Goal: Task Accomplishment & Management: Manage account settings

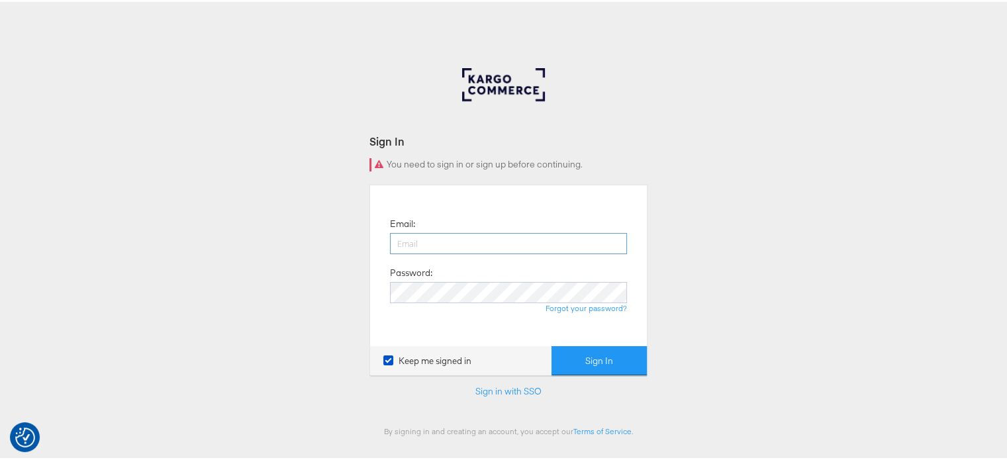
click at [437, 252] on input "email" at bounding box center [508, 241] width 237 height 21
type input "sudheer.bheemunipalli@kargo.com"
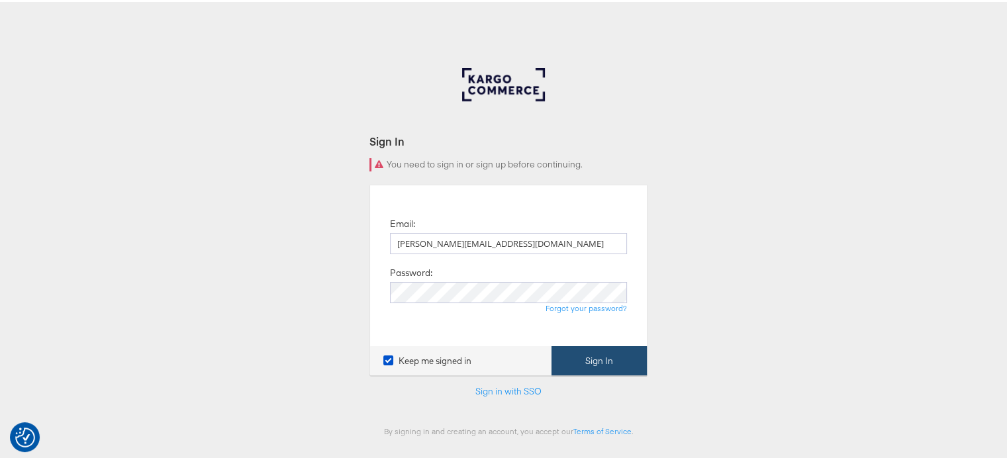
click at [593, 354] on button "Sign In" at bounding box center [598, 359] width 95 height 30
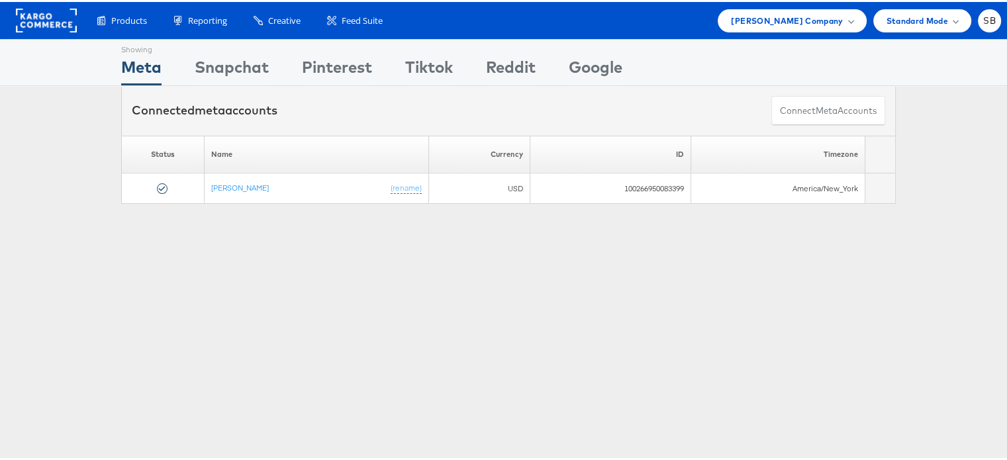
click at [42, 15] on rect at bounding box center [46, 19] width 61 height 24
click at [791, 21] on span "Steve Madden Company" at bounding box center [787, 19] width 112 height 14
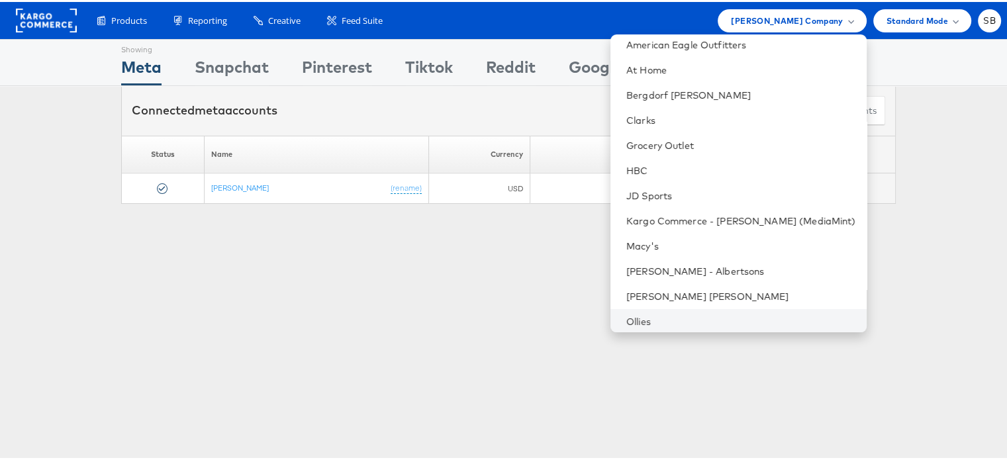
scroll to position [75, 0]
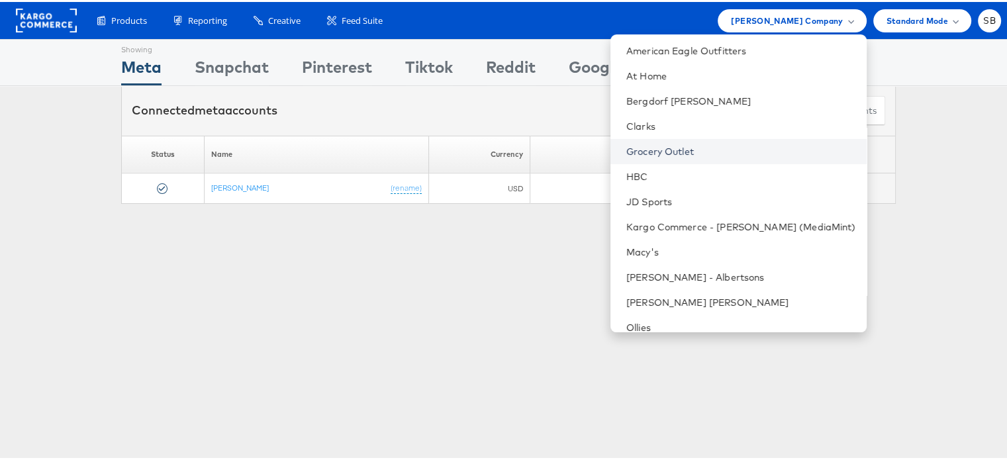
click at [688, 154] on link "Grocery Outlet" at bounding box center [741, 149] width 230 height 13
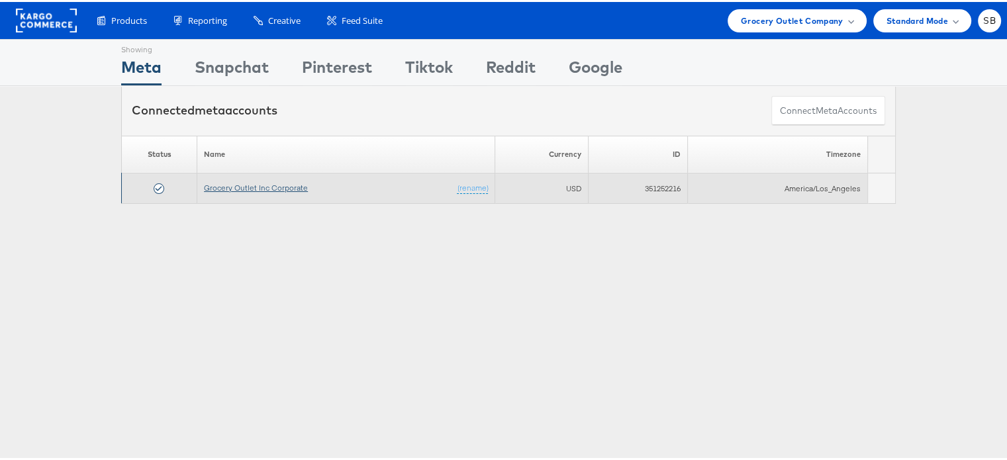
click at [230, 184] on link "Grocery Outlet Inc Corporate" at bounding box center [256, 186] width 104 height 10
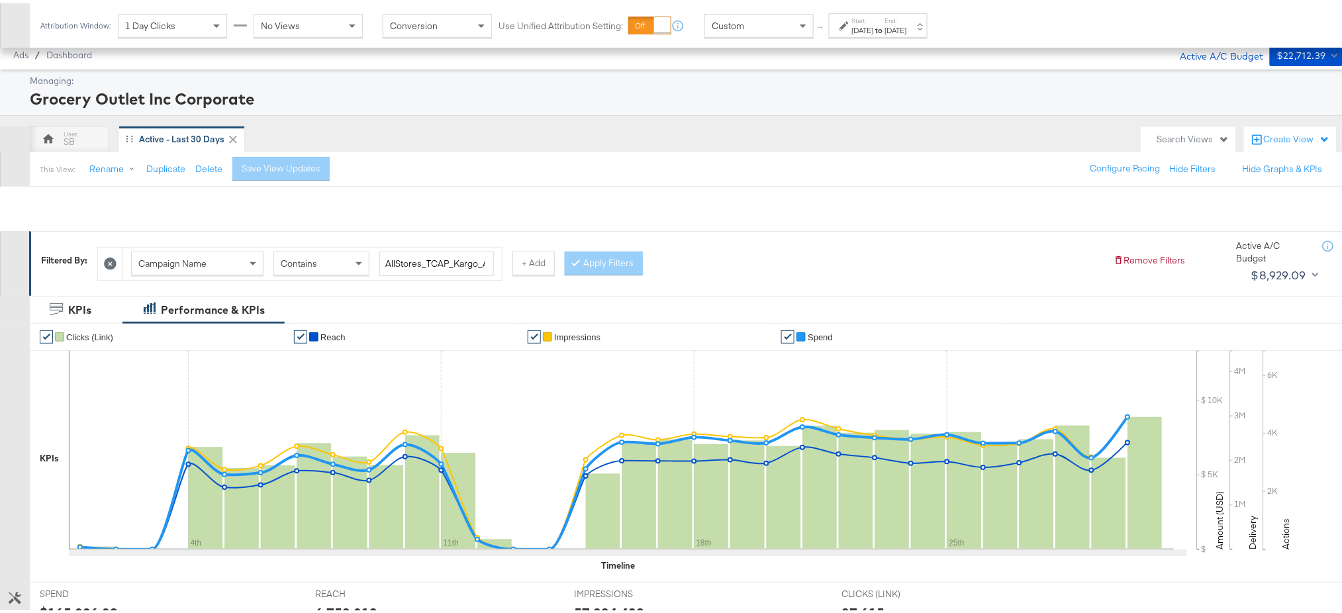
scroll to position [342, 0]
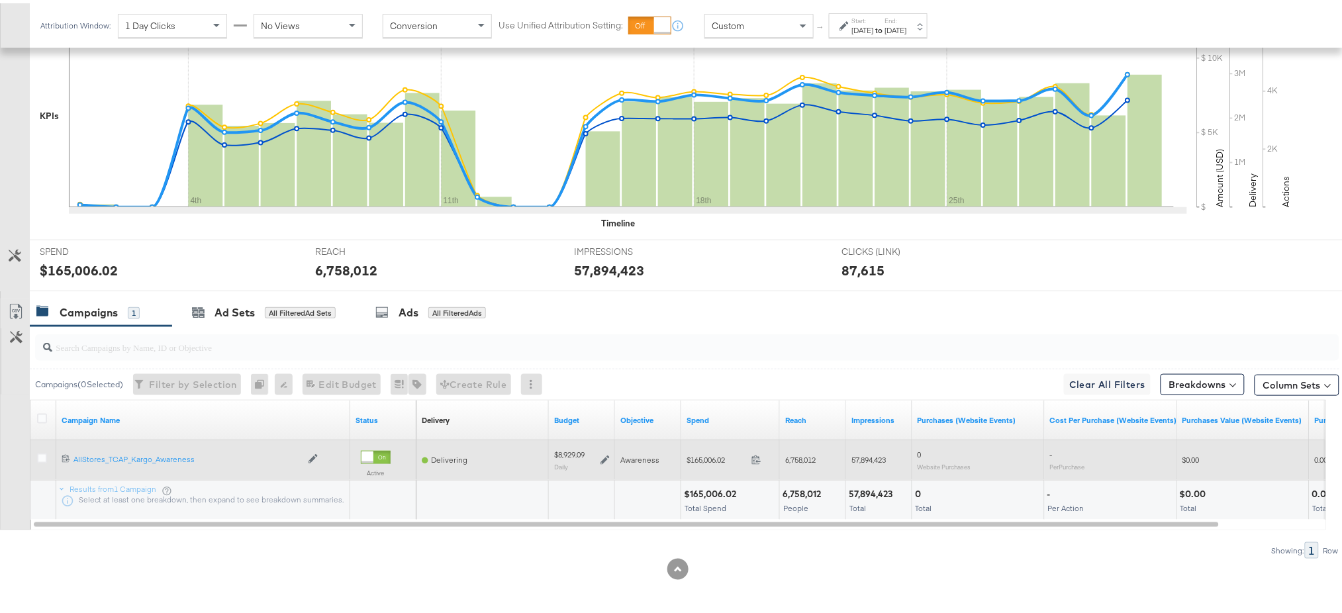
click at [602, 454] on icon at bounding box center [604, 456] width 9 height 9
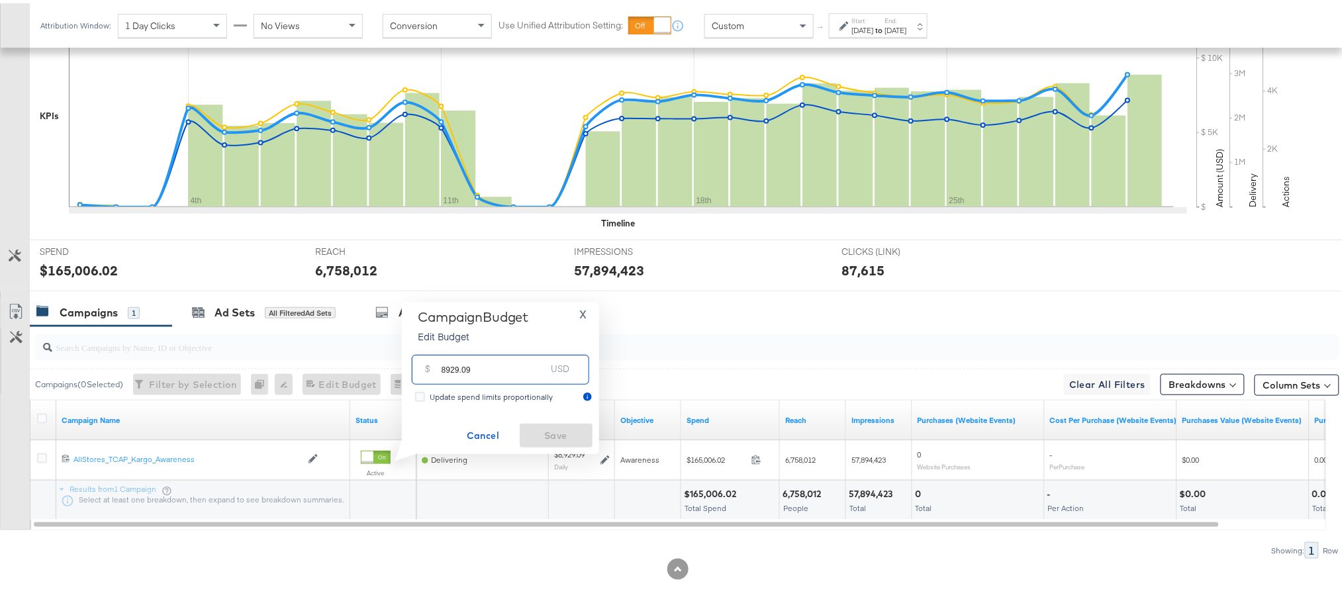
click at [512, 375] on input "8929.09" at bounding box center [493, 361] width 105 height 28
paste input "$5,000.00"
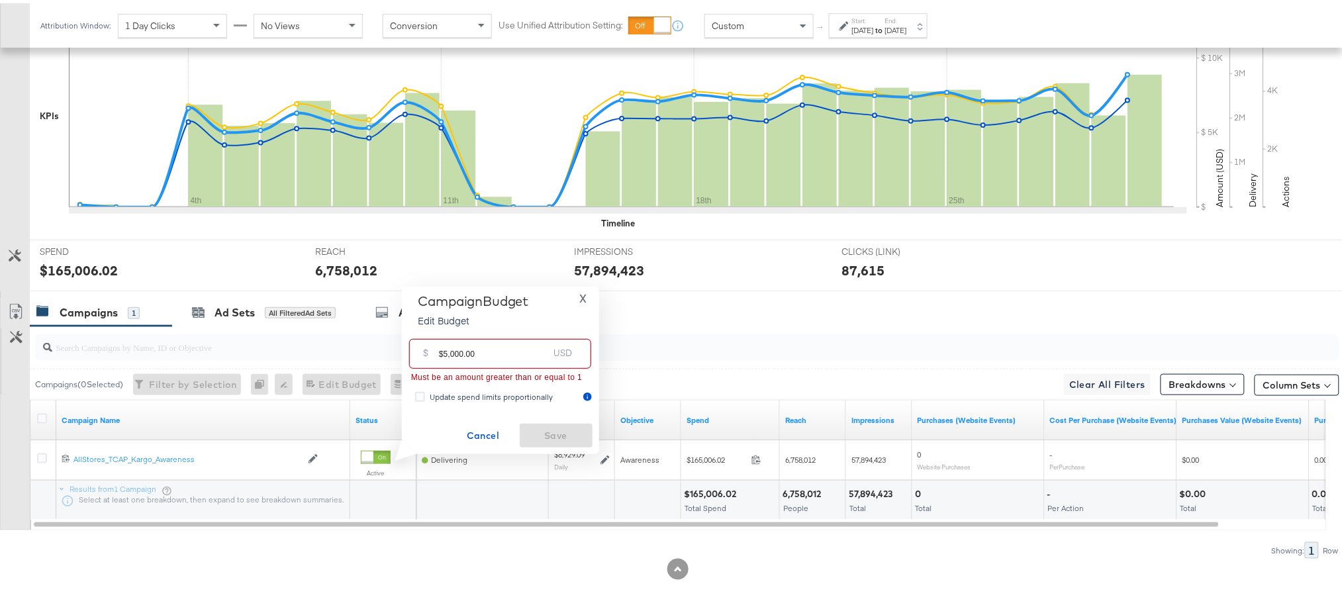
click at [441, 351] on input "$5,000.00" at bounding box center [493, 345] width 109 height 28
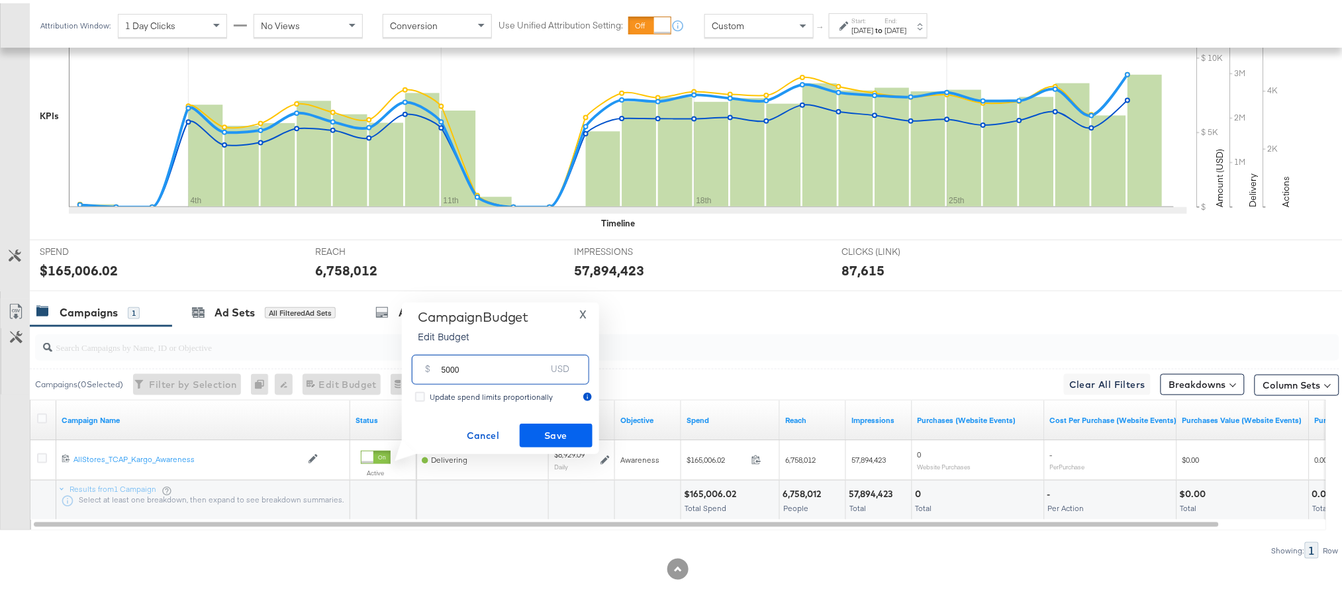
type input "5000"
click at [545, 421] on button "Save" at bounding box center [556, 432] width 73 height 24
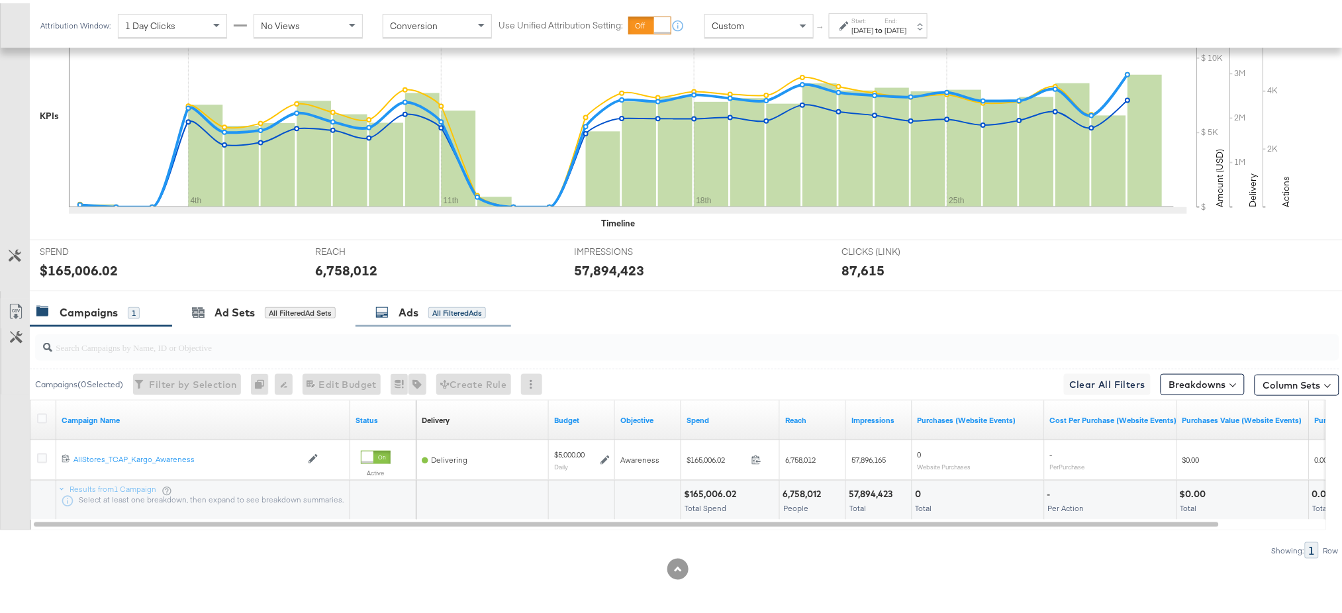
scroll to position [0, 0]
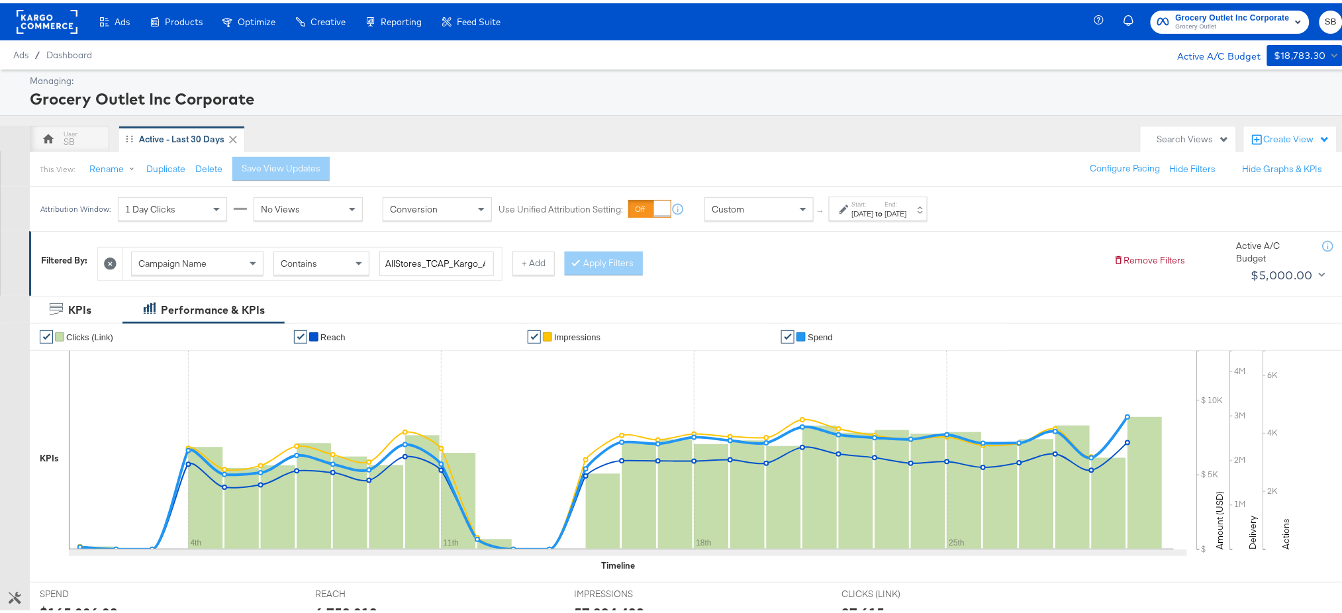
click at [55, 5] on div at bounding box center [47, 18] width 61 height 37
click at [56, 12] on rect at bounding box center [47, 19] width 61 height 24
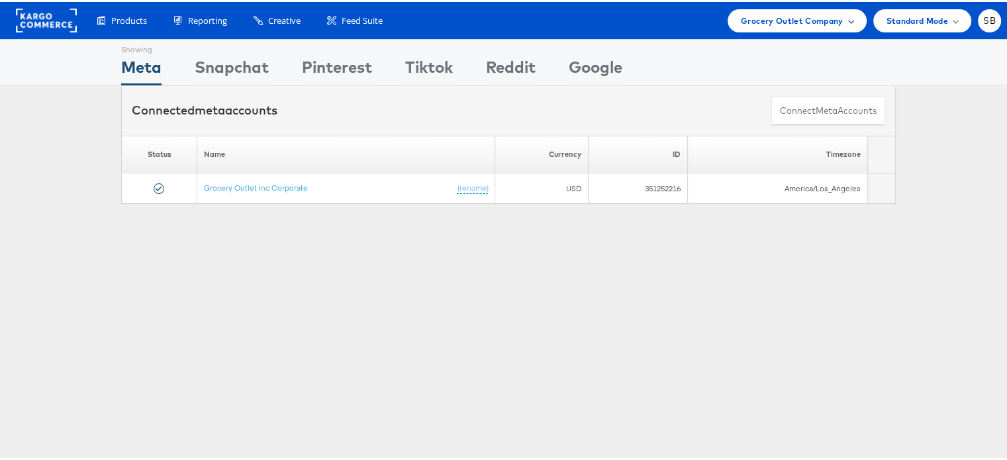
click at [789, 21] on span "Grocery Outlet Company" at bounding box center [792, 19] width 103 height 14
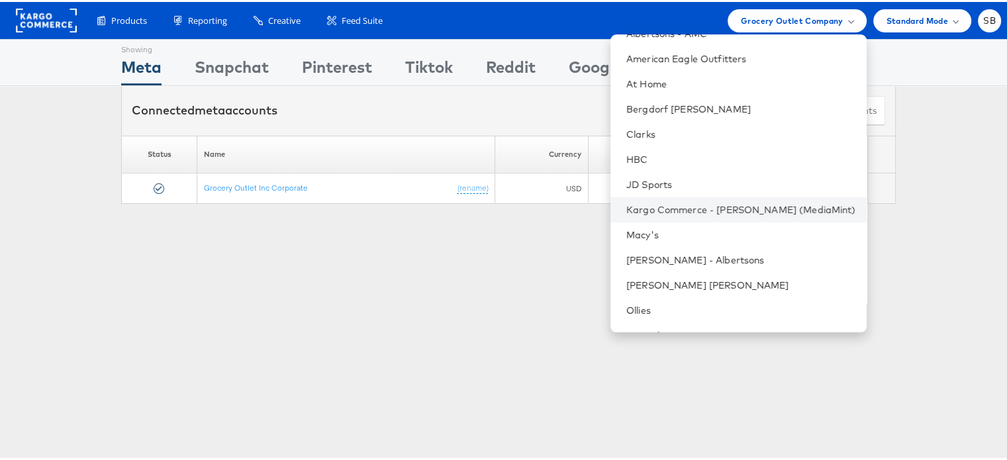
scroll to position [68, 0]
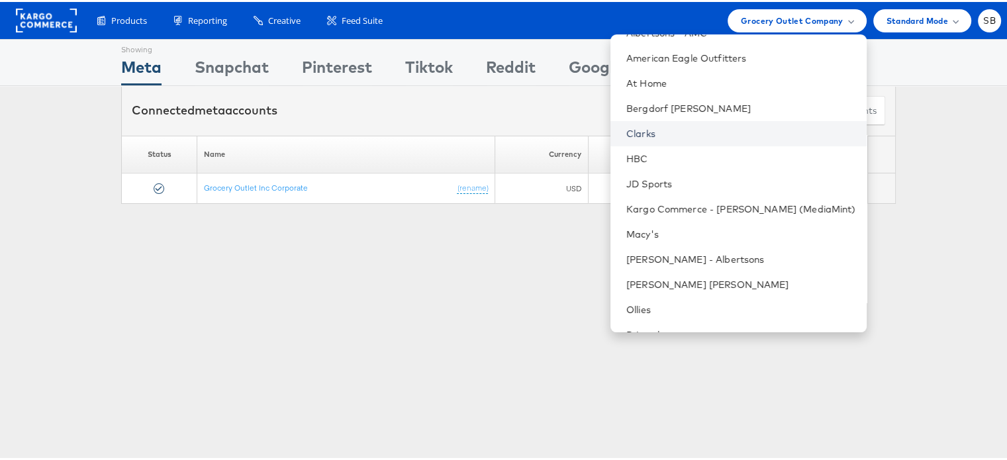
click at [662, 129] on link "Clarks" at bounding box center [741, 131] width 230 height 13
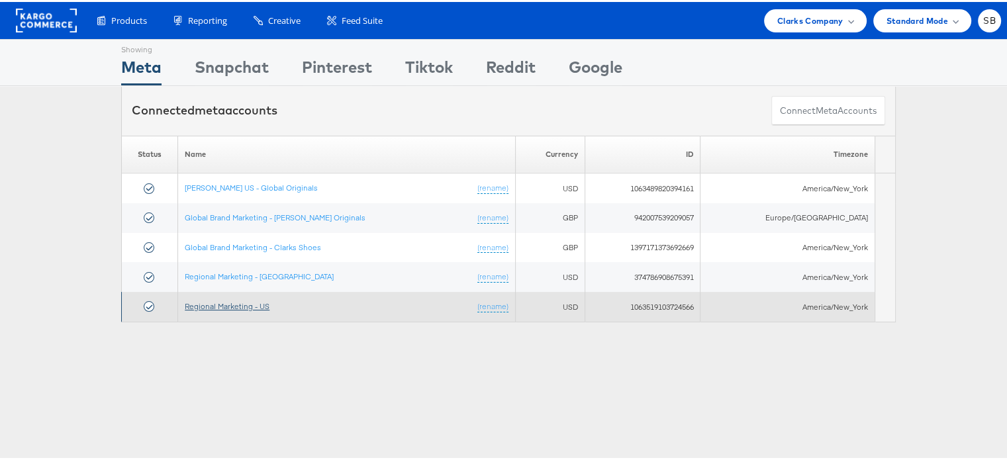
click at [203, 302] on link "Regional Marketing - US" at bounding box center [227, 304] width 85 height 10
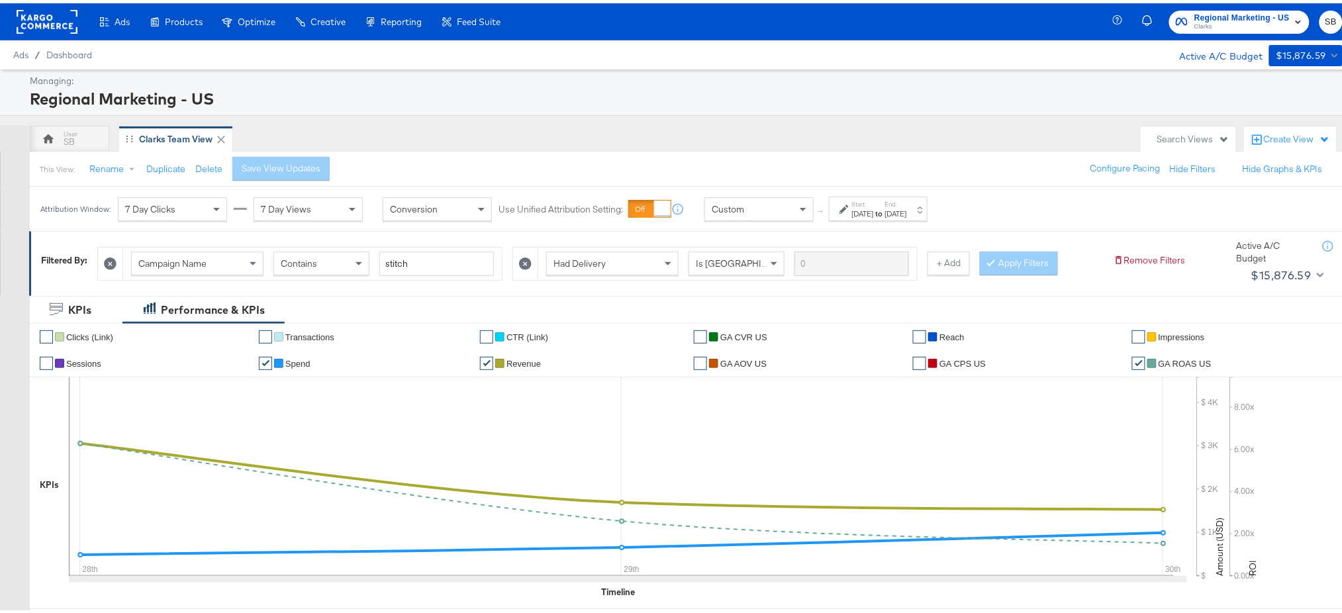
click at [874, 213] on div "[DATE]" at bounding box center [863, 210] width 22 height 11
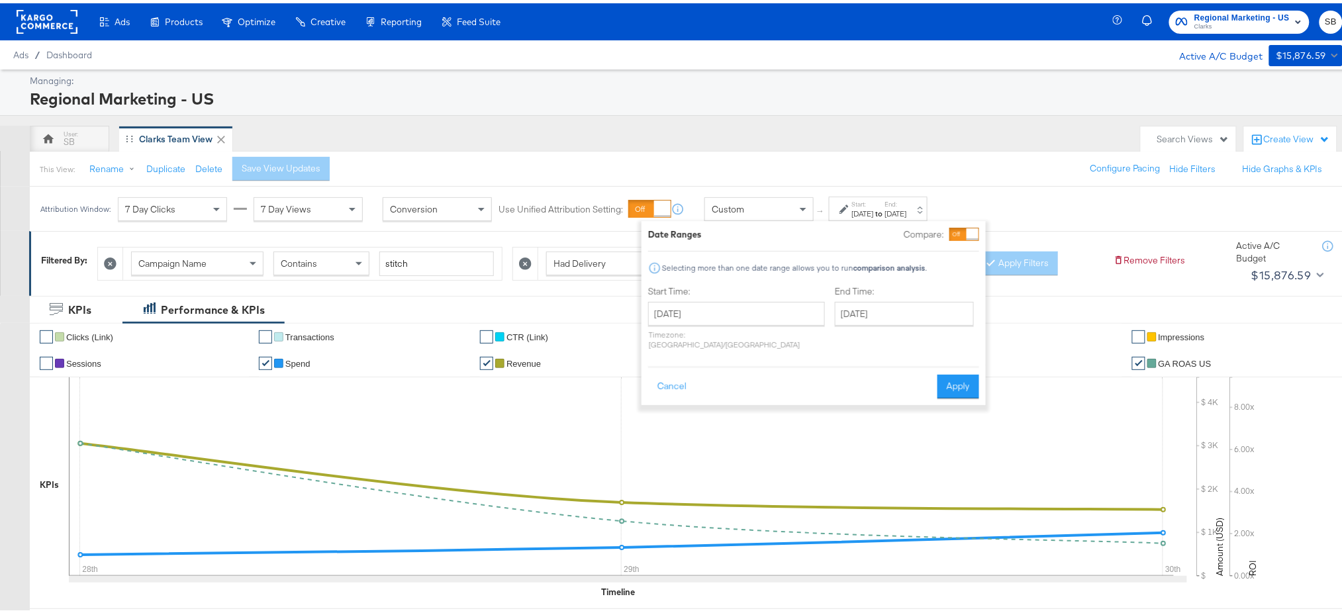
click at [905, 151] on div "This View: Rename Duplicate Delete Save View Updates Configure Pacing Hide Filt…" at bounding box center [692, 166] width 1326 height 36
click at [662, 378] on button "Cancel" at bounding box center [672, 383] width 48 height 24
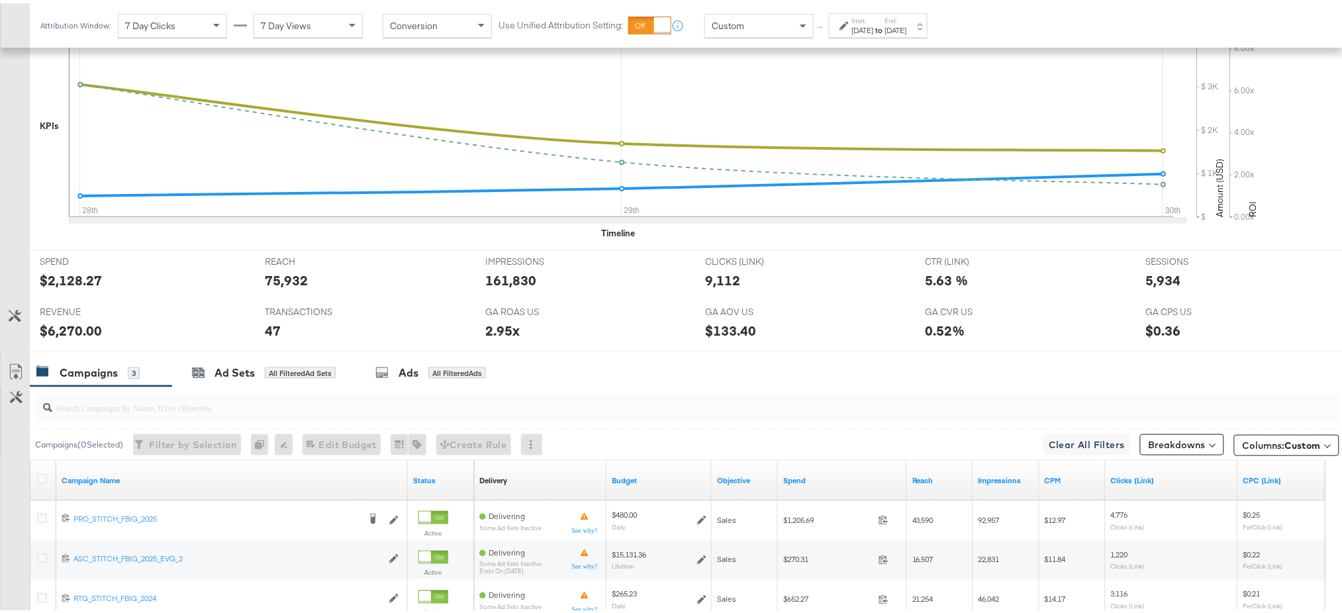
scroll to position [499, 0]
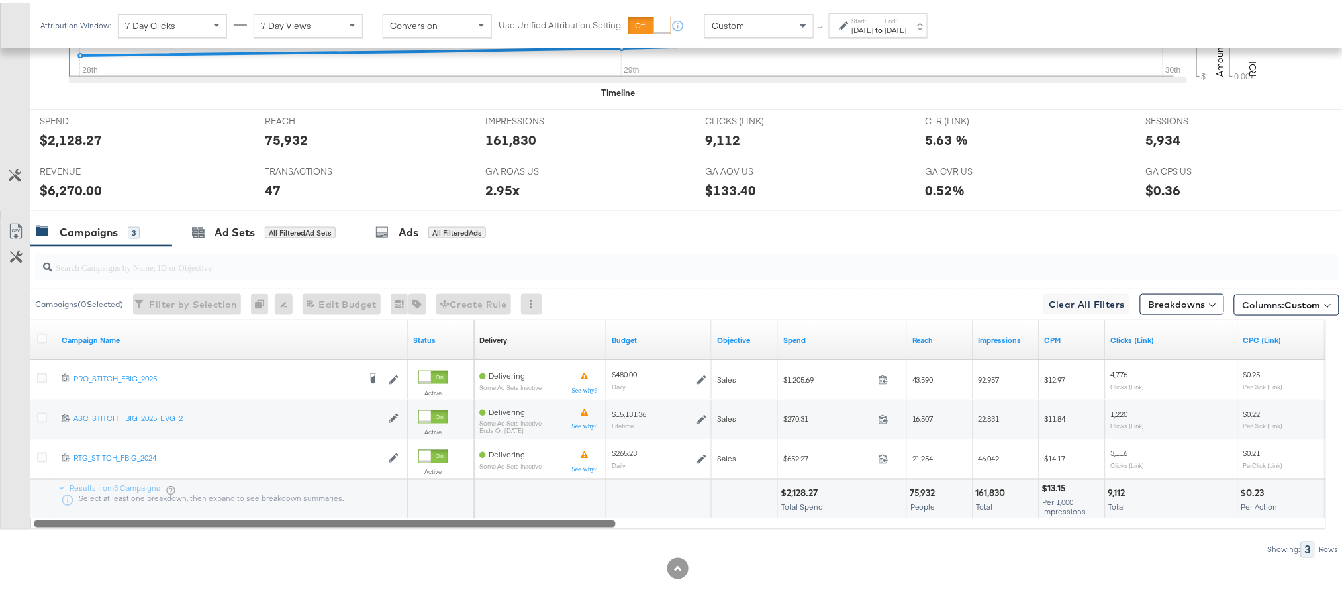
drag, startPoint x: 562, startPoint y: 524, endPoint x: 551, endPoint y: 524, distance: 11.3
click at [551, 524] on div at bounding box center [325, 519] width 582 height 11
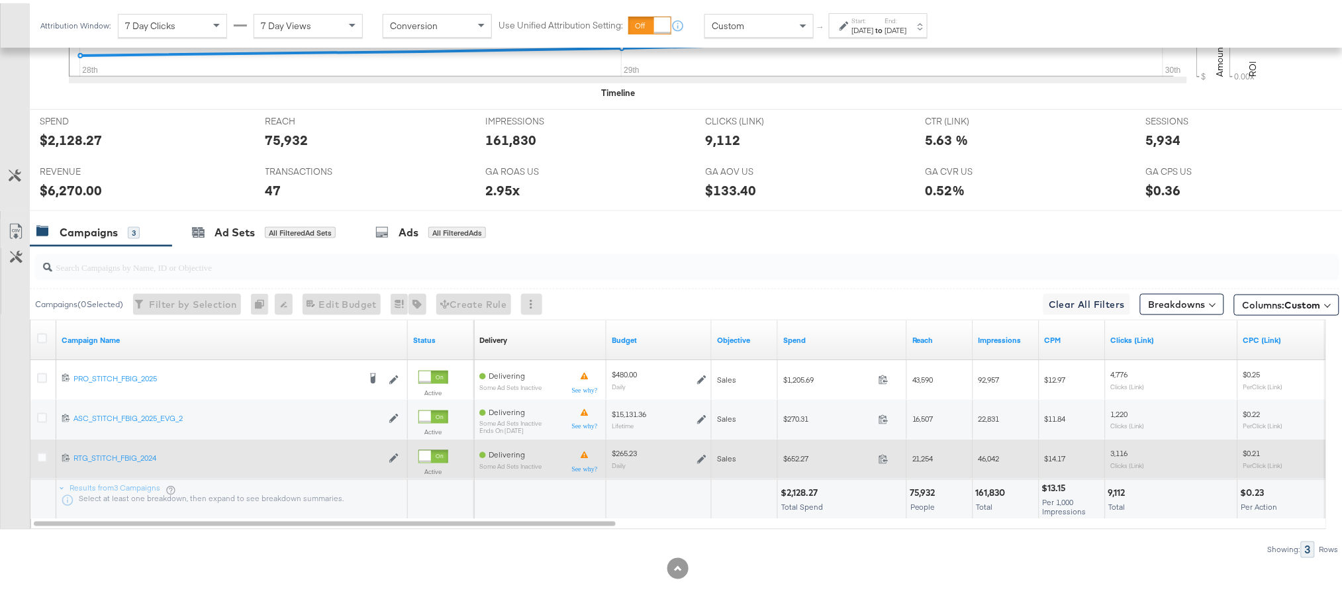
click at [631, 449] on div "$265.23" at bounding box center [624, 450] width 25 height 11
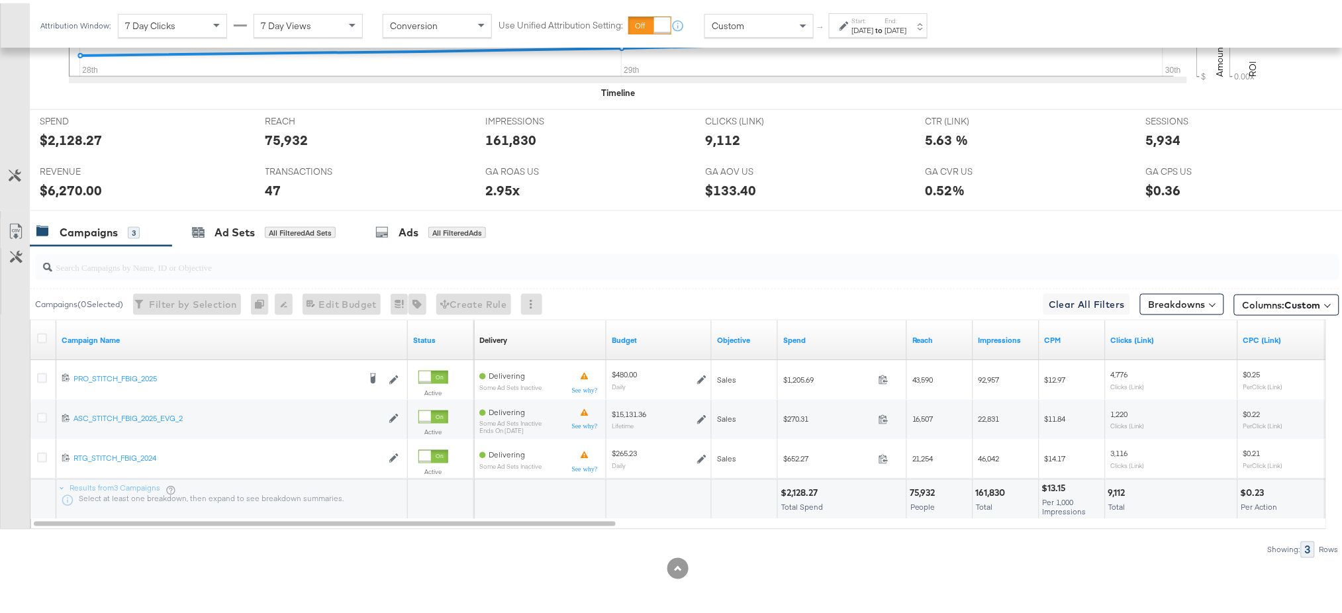
scroll to position [0, 0]
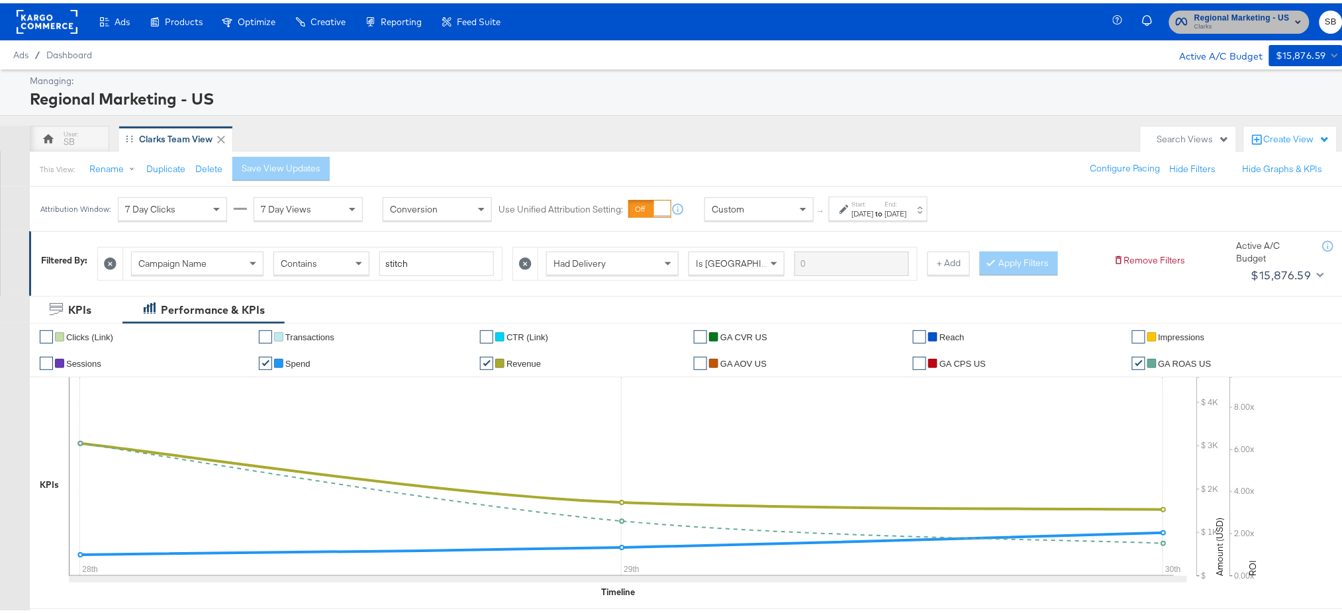
click at [1194, 14] on span "Regional Marketing - US" at bounding box center [1241, 15] width 95 height 14
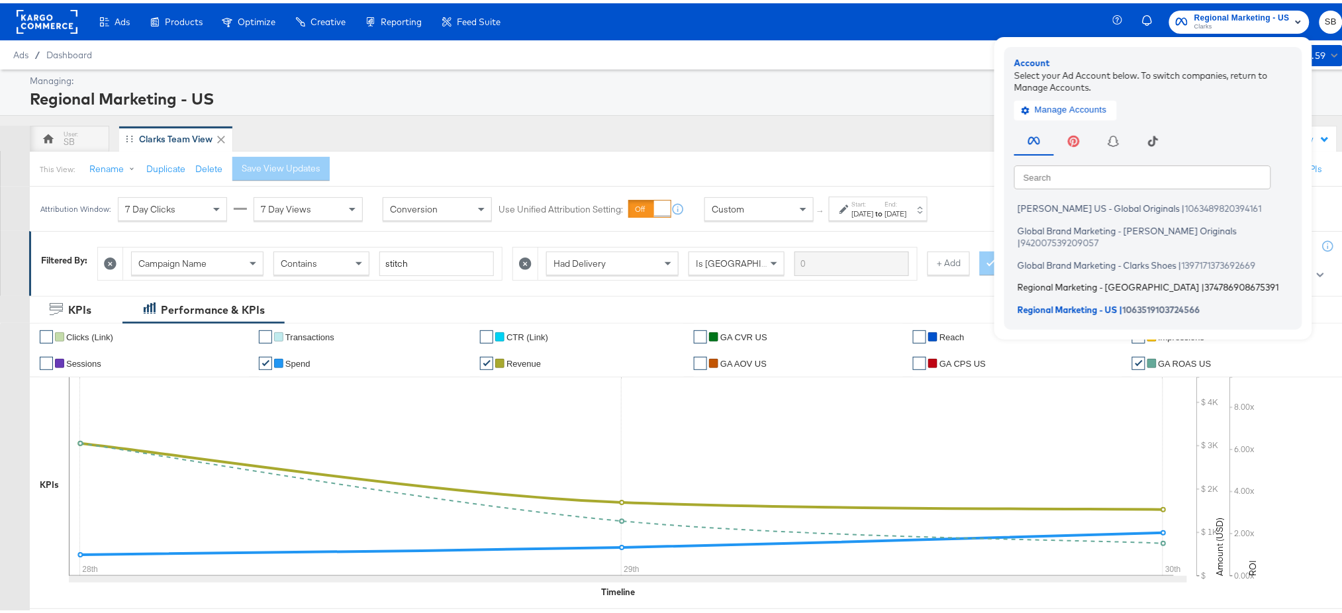
click at [1093, 279] on span "Regional Marketing - [GEOGRAPHIC_DATA]" at bounding box center [1108, 284] width 182 height 11
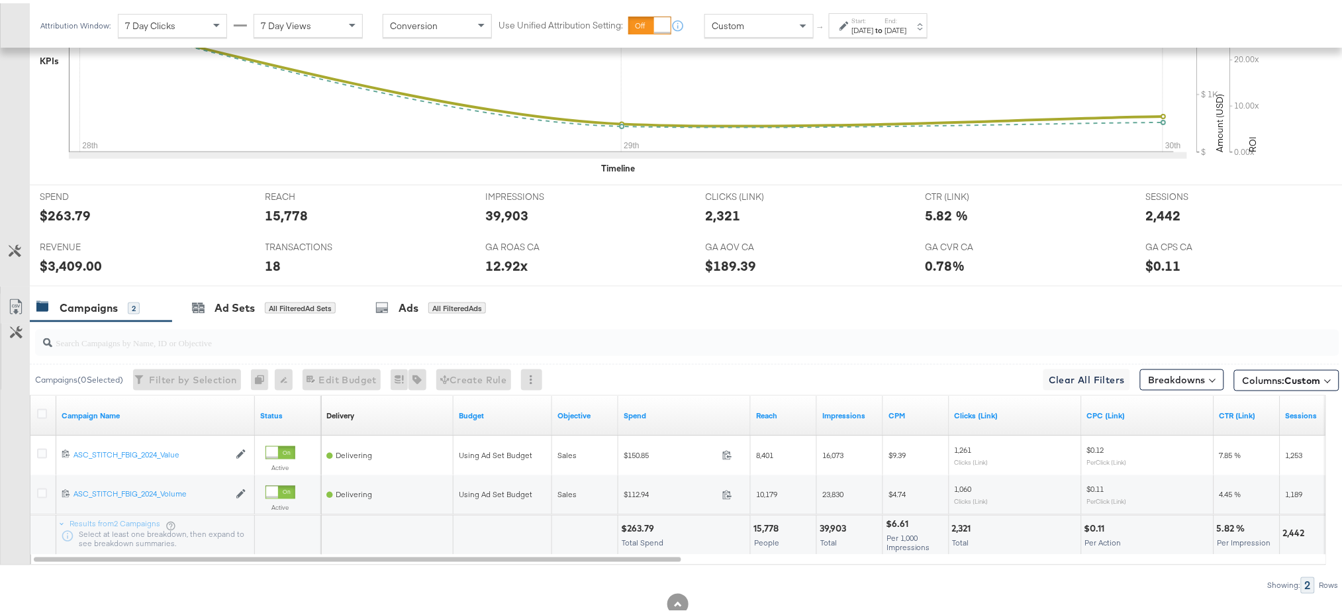
scroll to position [489, 0]
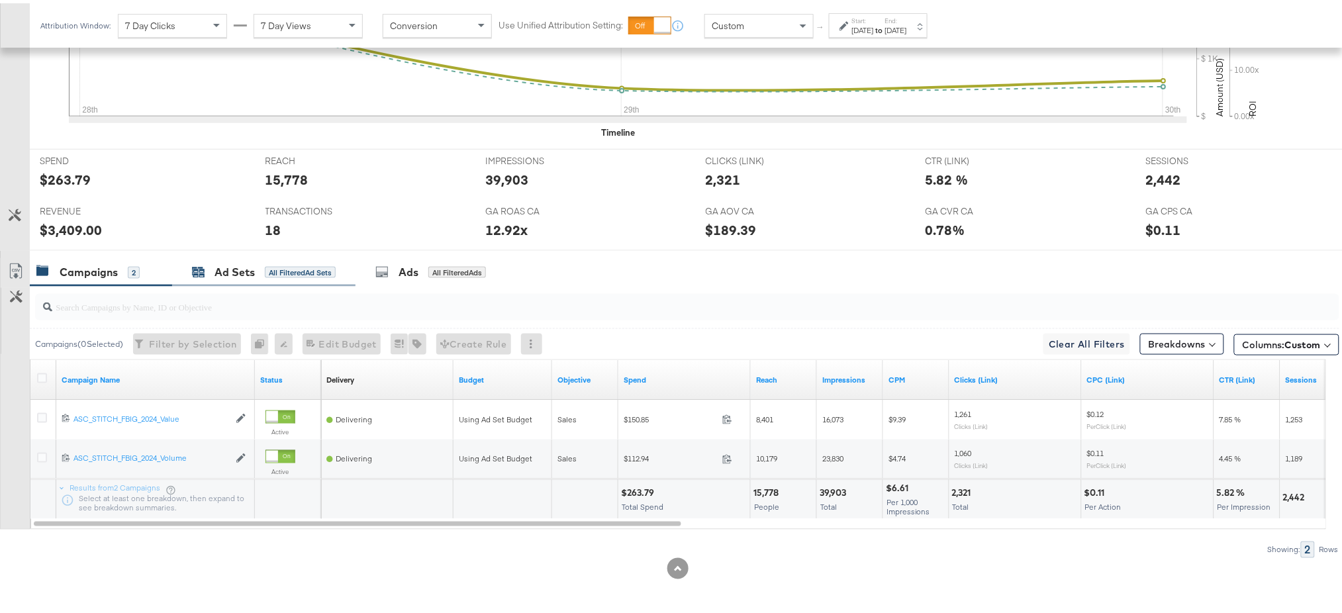
click at [247, 269] on div "Ad Sets" at bounding box center [234, 268] width 40 height 15
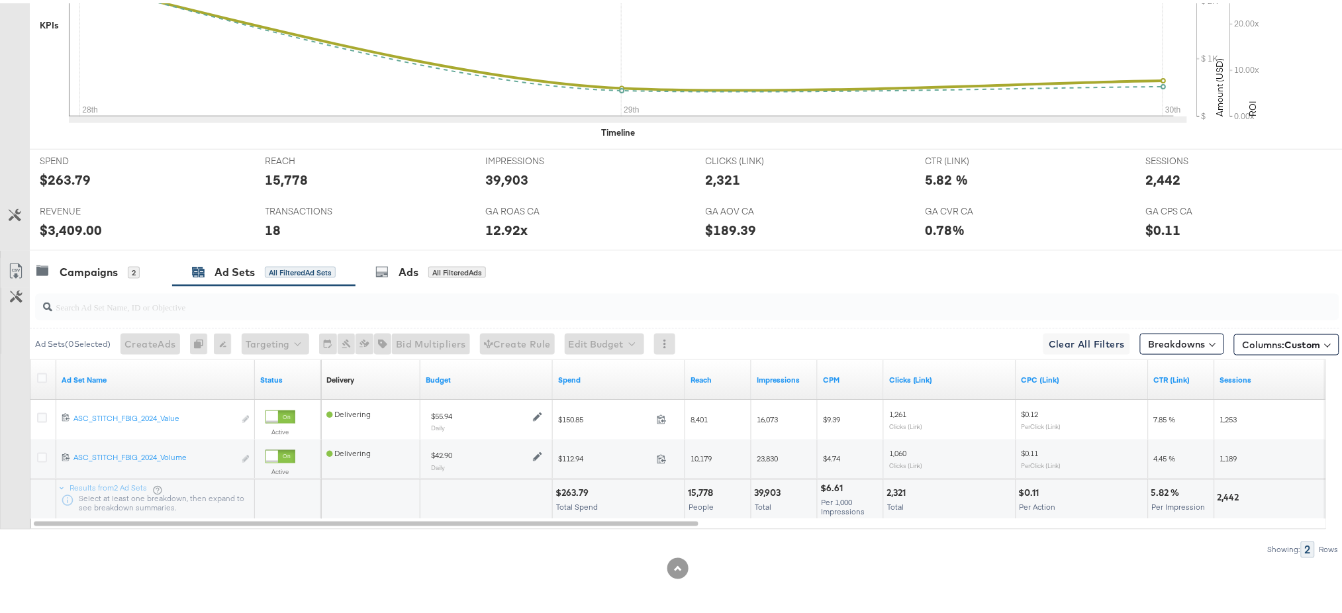
scroll to position [0, 0]
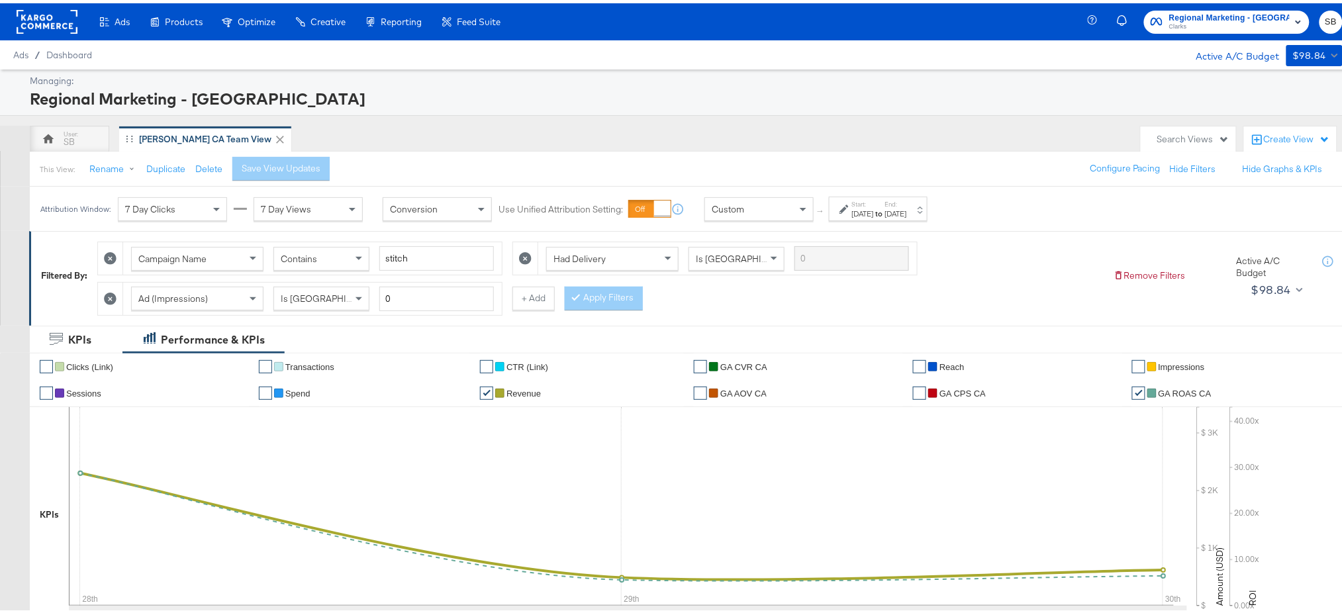
click at [1250, 6] on div "Regional Marketing - CA Clarks SB" at bounding box center [1223, 18] width 263 height 37
click at [1246, 9] on span "Regional Marketing - [GEOGRAPHIC_DATA]" at bounding box center [1229, 15] width 120 height 14
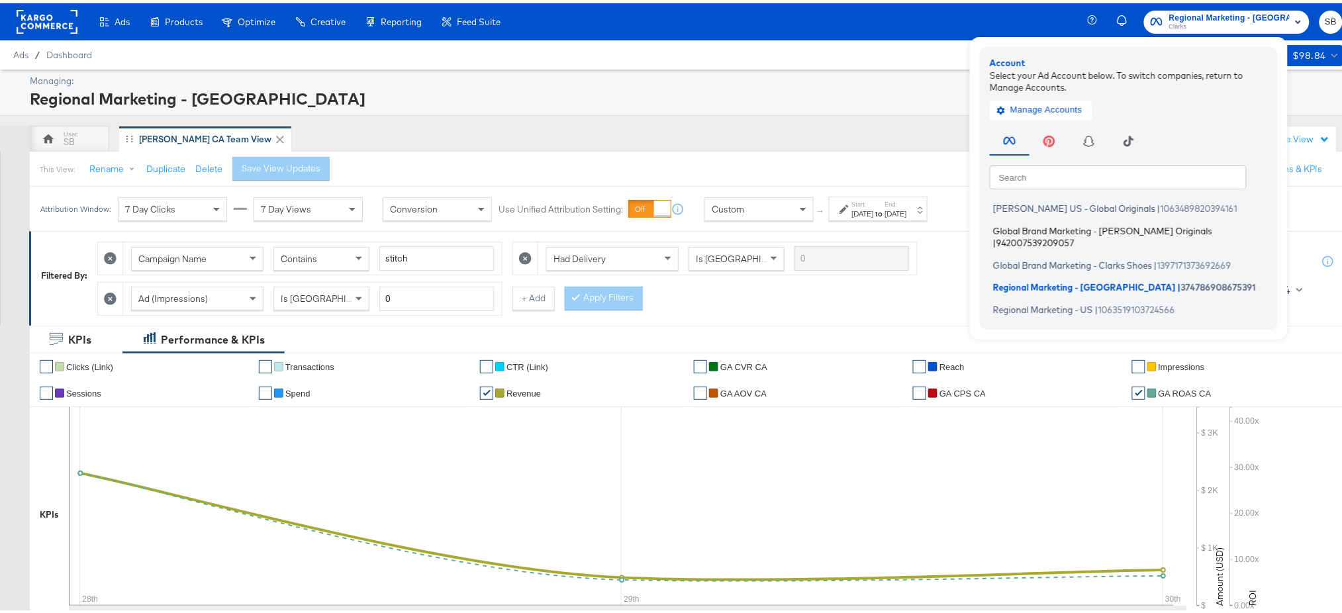
click at [1059, 227] on span "Global Brand Marketing - [PERSON_NAME] Originals" at bounding box center [1102, 227] width 219 height 11
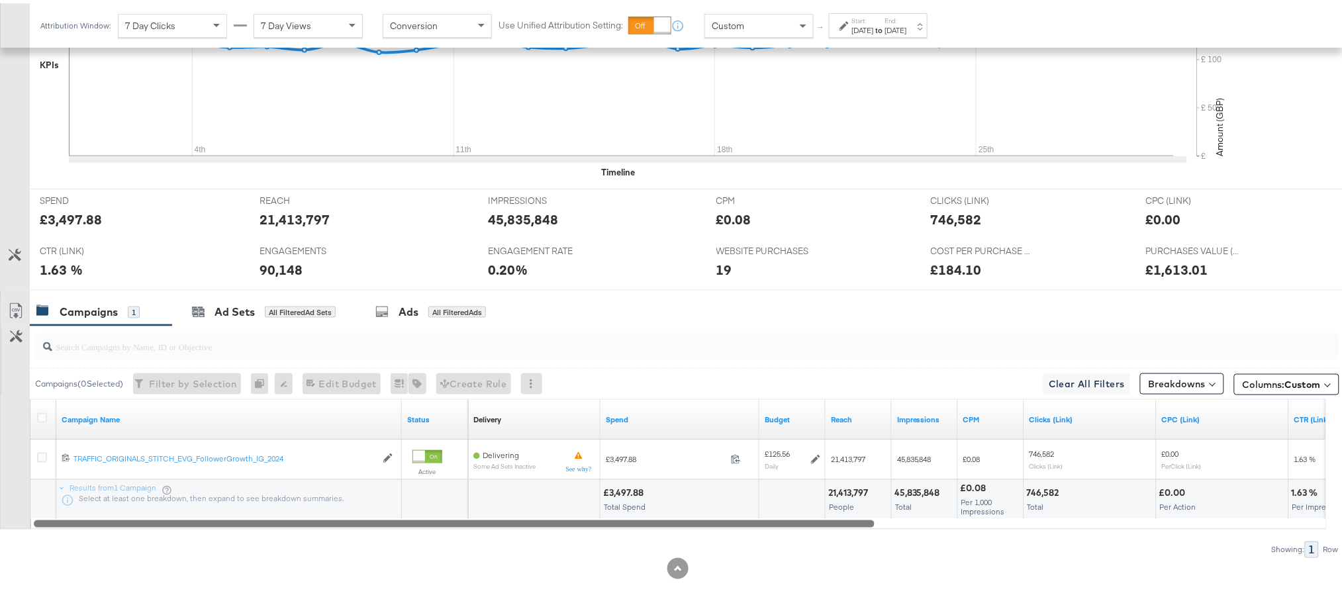
scroll to position [448, 0]
drag, startPoint x: 747, startPoint y: 526, endPoint x: 710, endPoint y: 528, distance: 37.1
click at [710, 528] on div "Campaign Name Status Delivery Sorting Unavailable Spend Budget Reach Impression…" at bounding box center [678, 462] width 1296 height 130
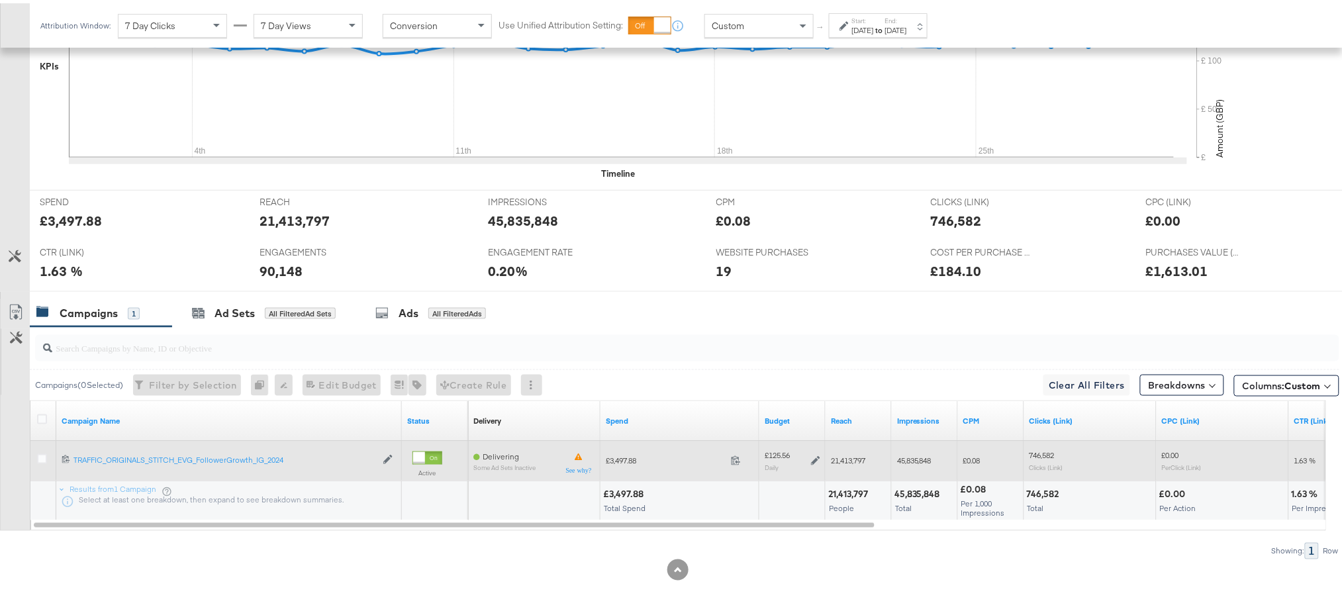
click at [813, 458] on icon at bounding box center [815, 457] width 9 height 9
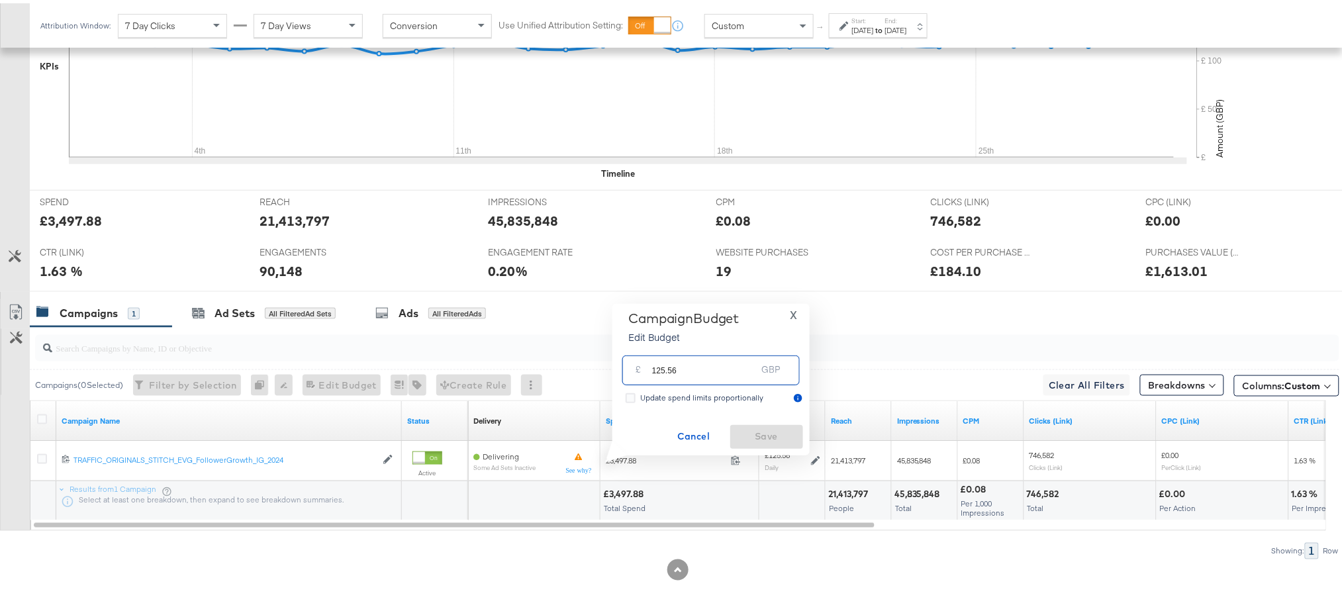
click at [713, 373] on input "125.56" at bounding box center [704, 361] width 105 height 28
type input "112.90"
click at [764, 429] on span "Save" at bounding box center [766, 433] width 62 height 17
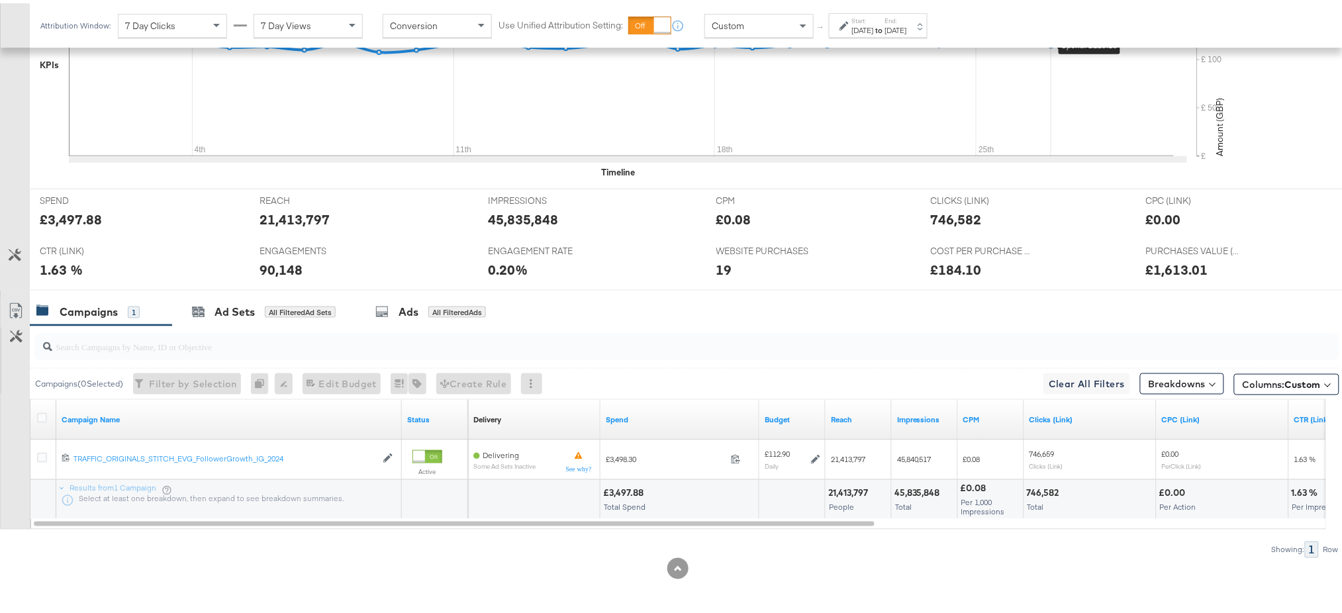
scroll to position [0, 0]
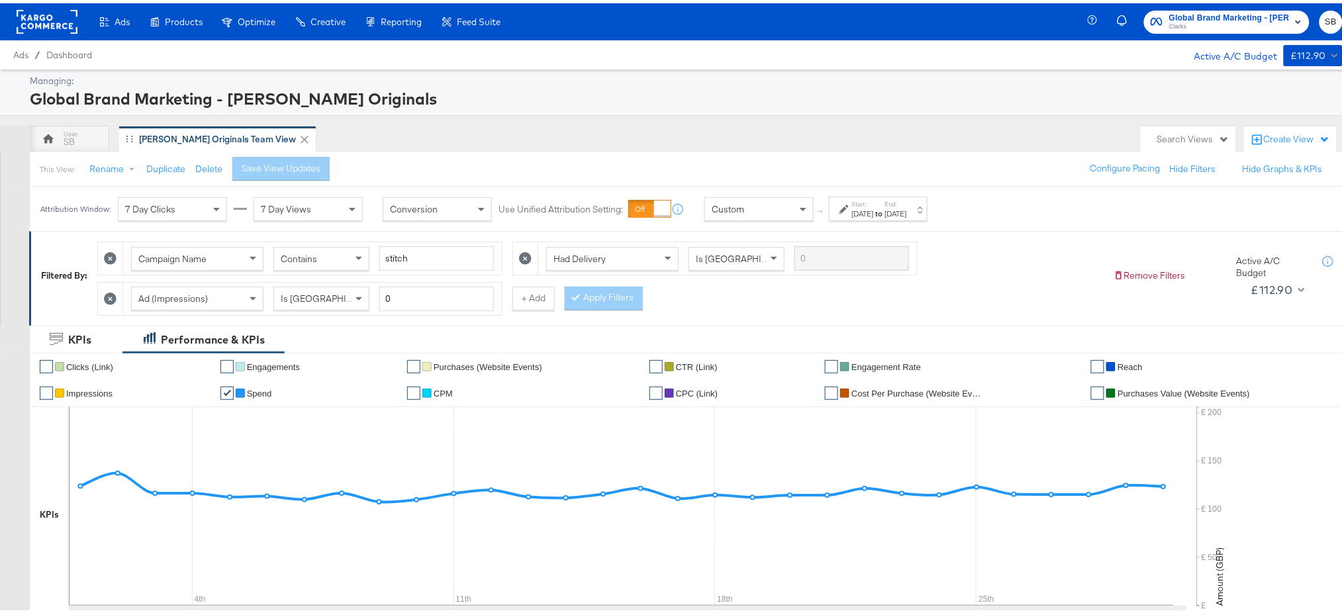
click at [1219, 16] on span "Global Brand Marketing - [PERSON_NAME] Originals" at bounding box center [1229, 15] width 120 height 14
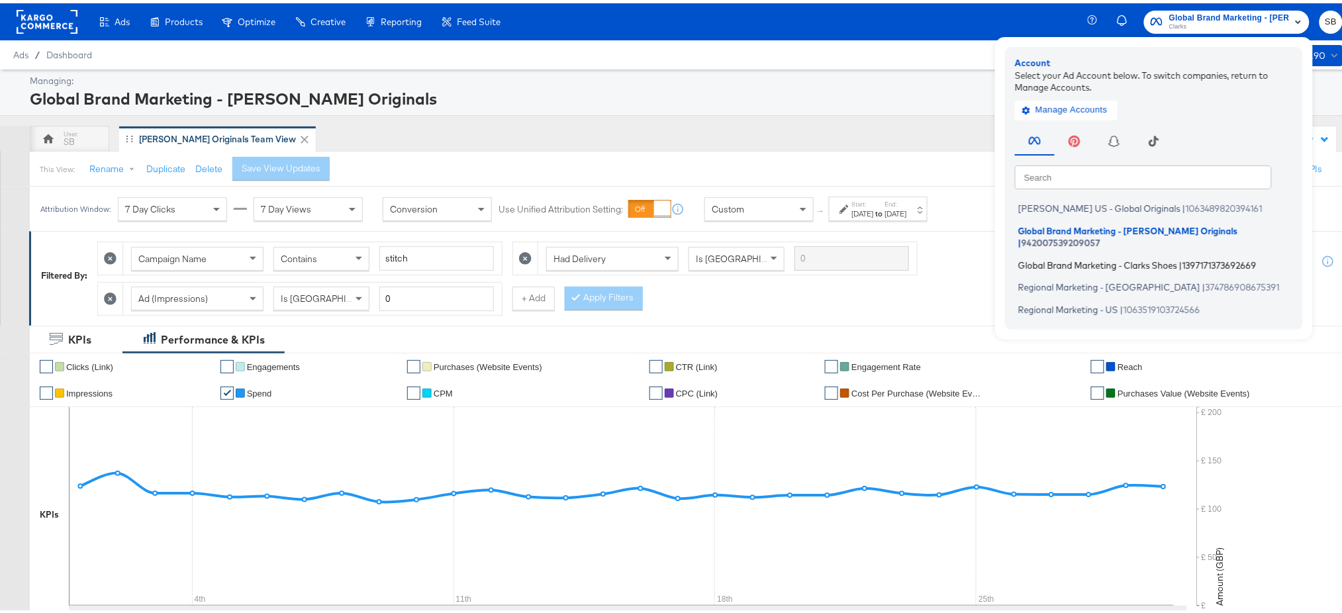
click at [1070, 256] on span "Global Brand Marketing - Clarks Shoes" at bounding box center [1097, 261] width 159 height 11
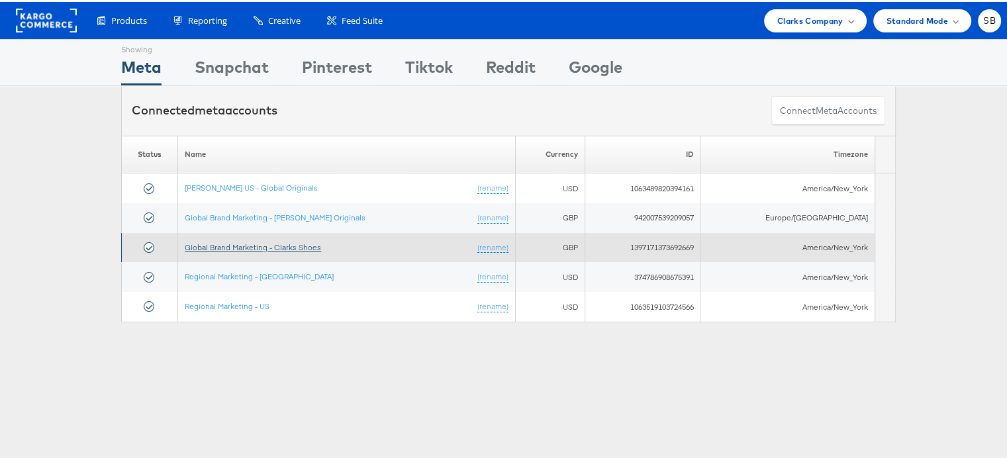
click at [261, 243] on link "Global Brand Marketing - Clarks Shoes" at bounding box center [253, 245] width 136 height 10
